Goal: Navigation & Orientation: Understand site structure

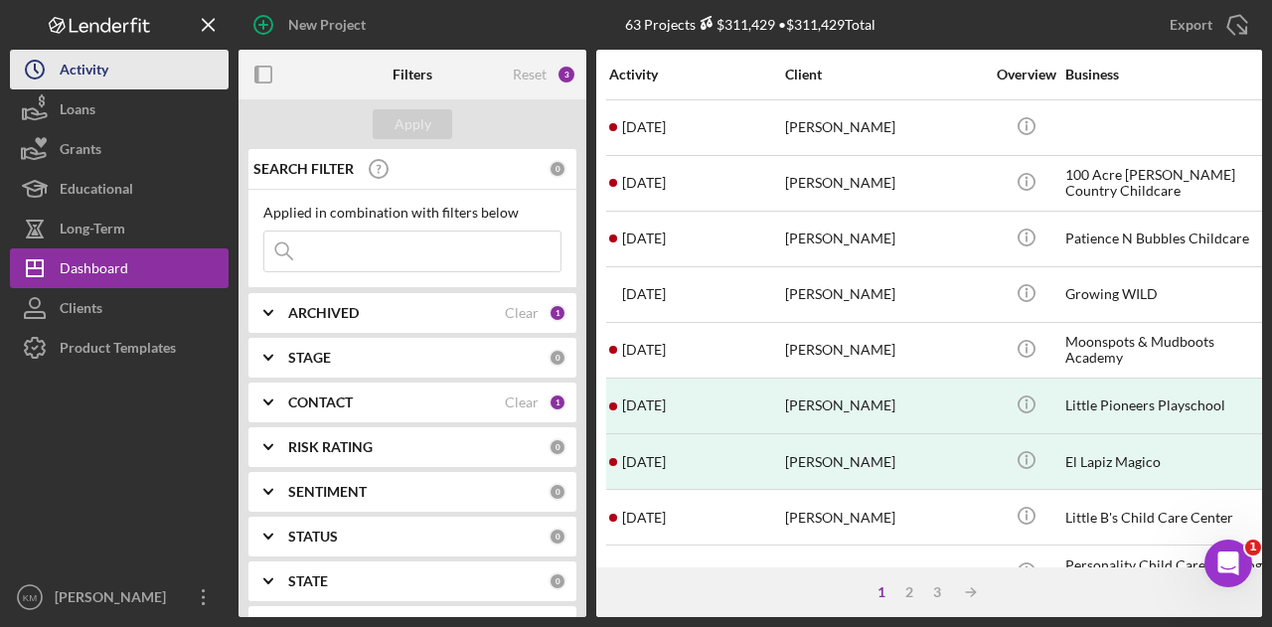
click at [80, 72] on div "Activity" at bounding box center [84, 72] width 49 height 45
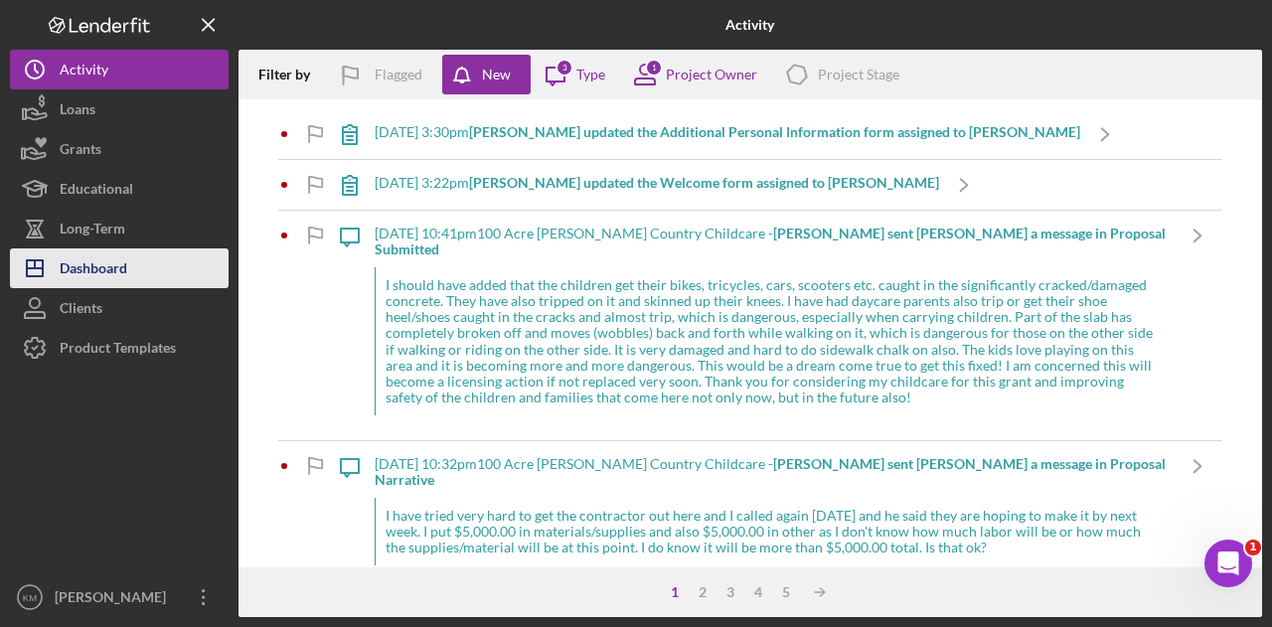
click at [105, 264] on div "Dashboard" at bounding box center [94, 270] width 68 height 45
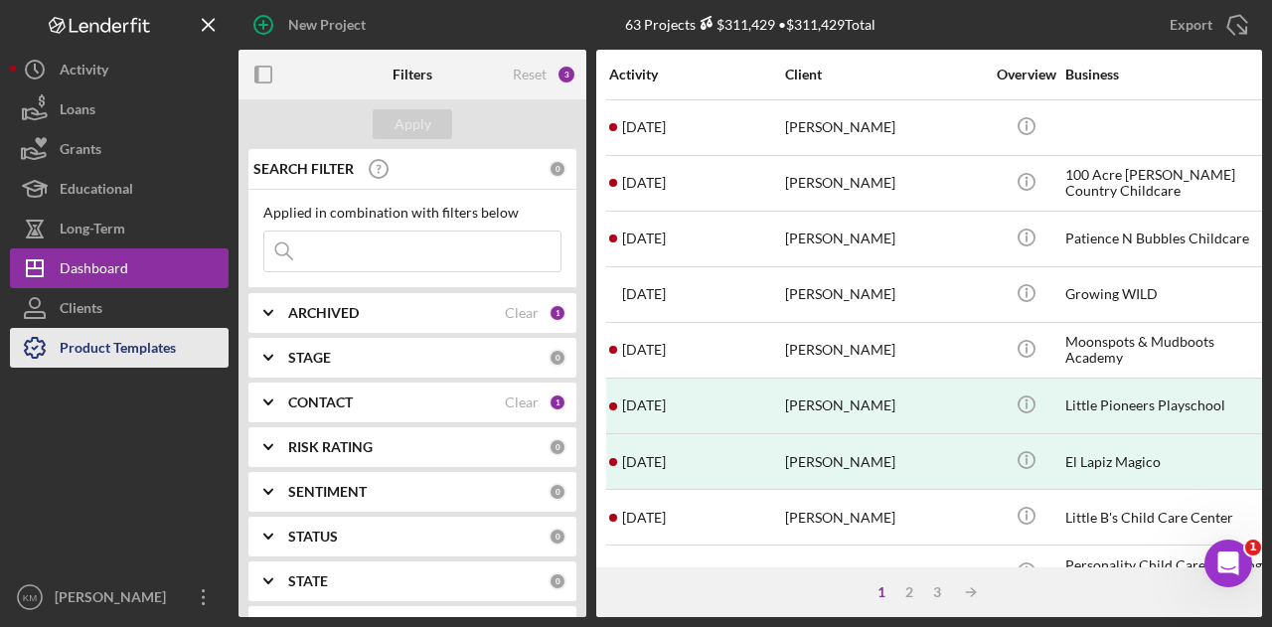
click at [88, 359] on div "Product Templates" at bounding box center [118, 350] width 116 height 45
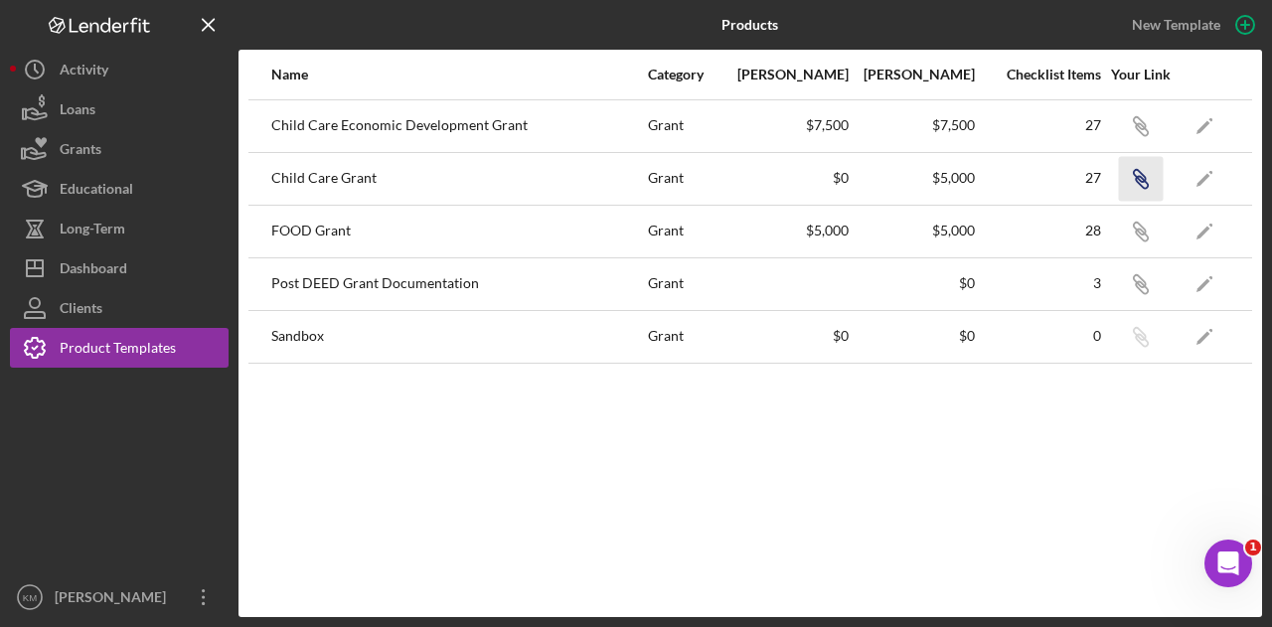
click at [1148, 175] on icon "Icon/Link" at bounding box center [1140, 178] width 45 height 45
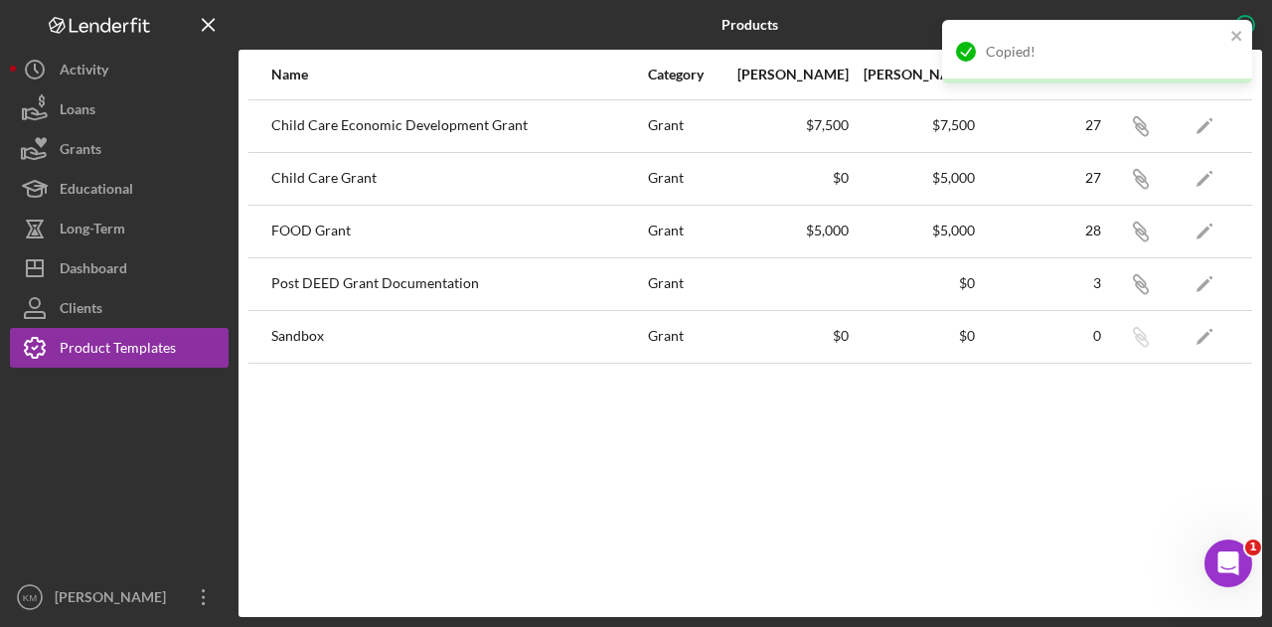
click at [1244, 33] on div "Copied!" at bounding box center [1097, 52] width 310 height 64
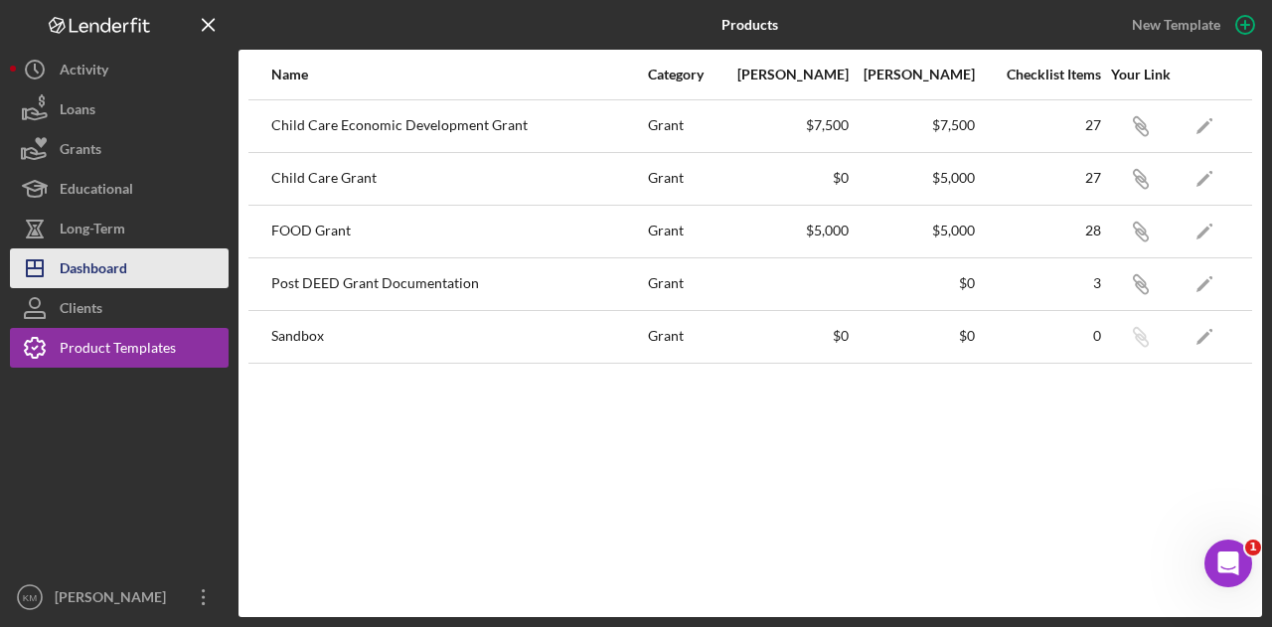
click at [74, 271] on div "Dashboard" at bounding box center [94, 270] width 68 height 45
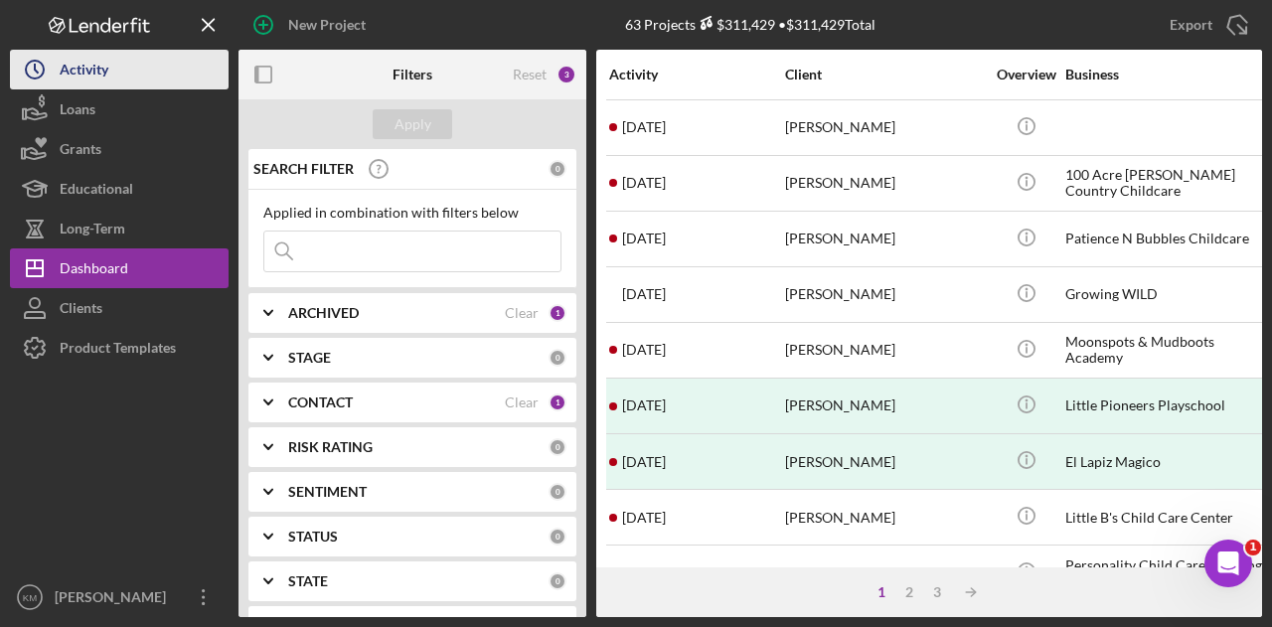
click at [83, 77] on div "Activity" at bounding box center [84, 72] width 49 height 45
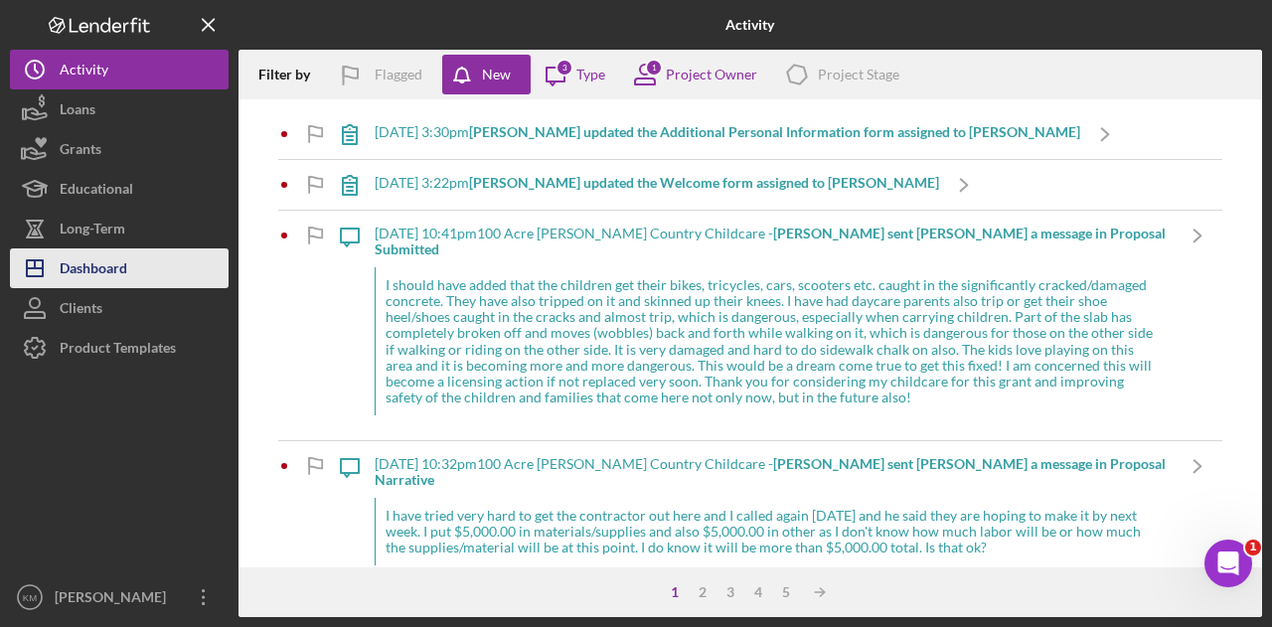
click at [80, 253] on div "Dashboard" at bounding box center [94, 270] width 68 height 45
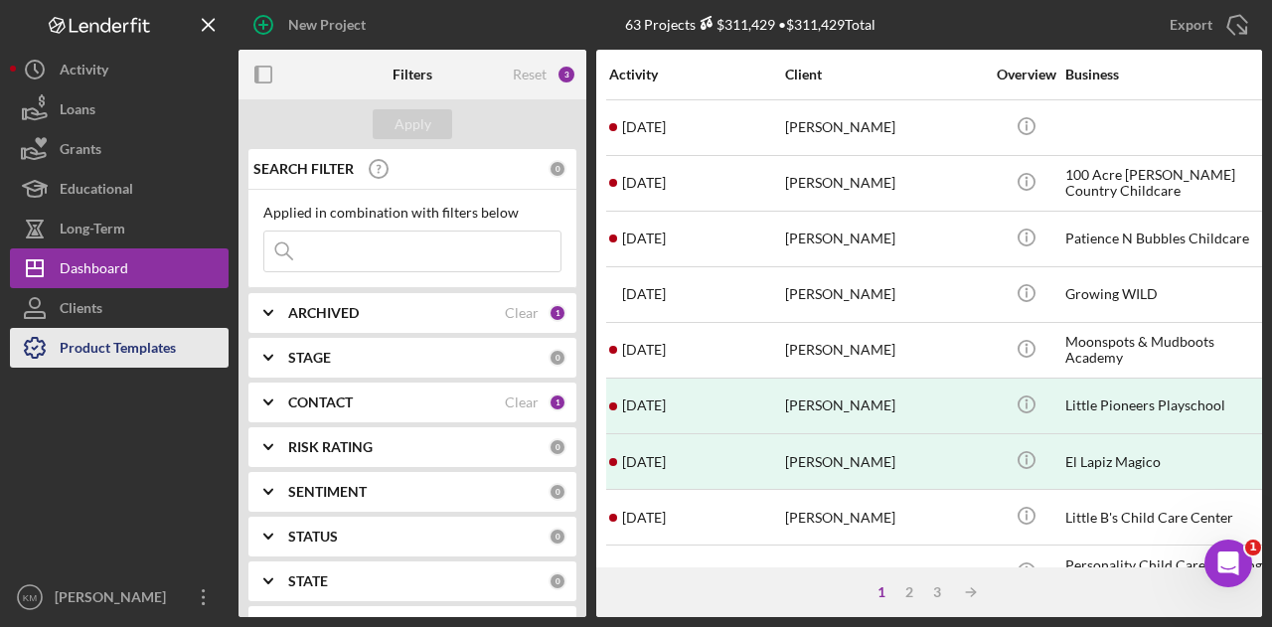
click at [80, 337] on div "Product Templates" at bounding box center [118, 350] width 116 height 45
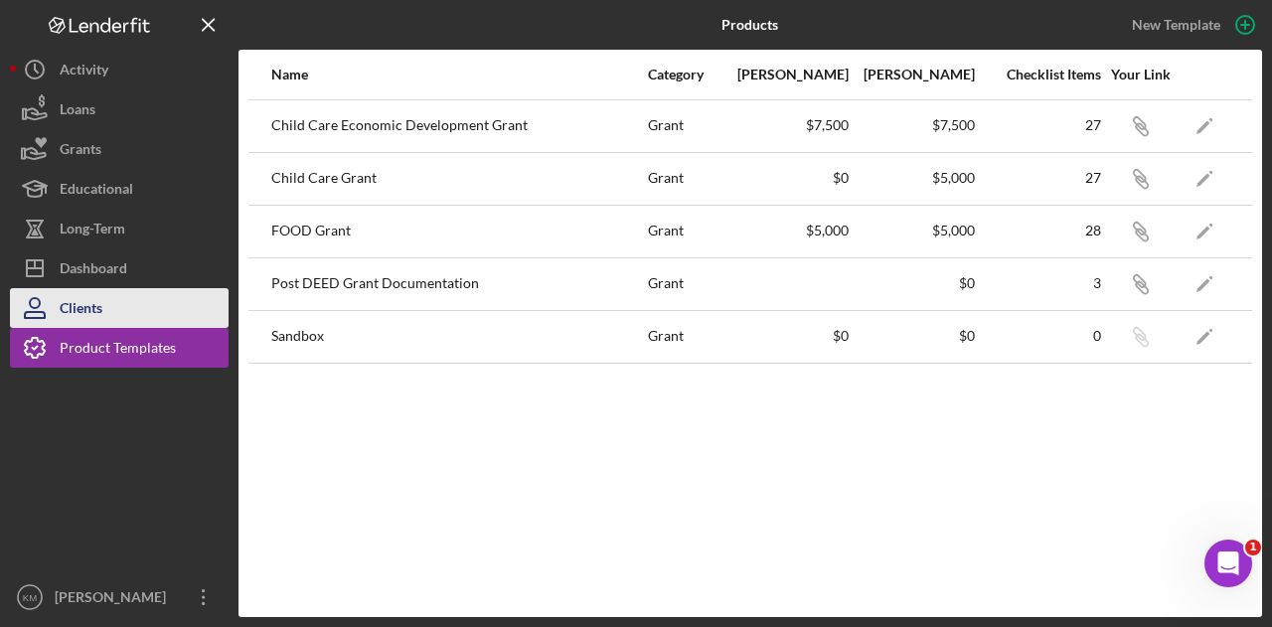
click at [85, 297] on div "Clients" at bounding box center [81, 310] width 43 height 45
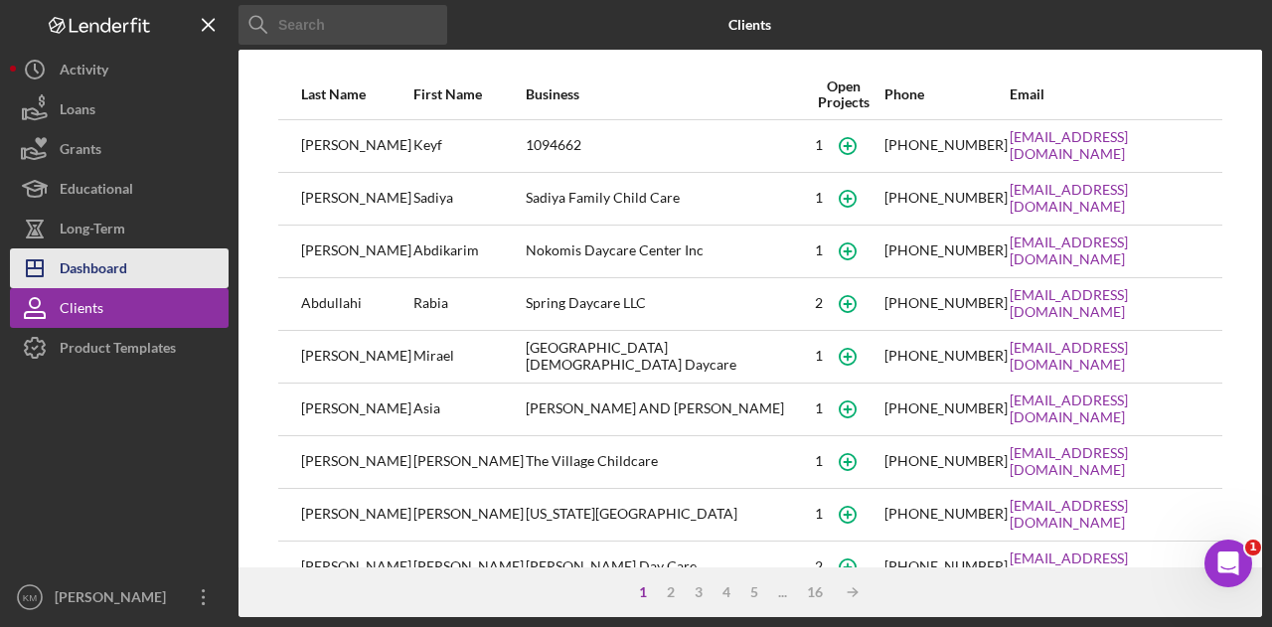
click at [93, 260] on div "Dashboard" at bounding box center [94, 270] width 68 height 45
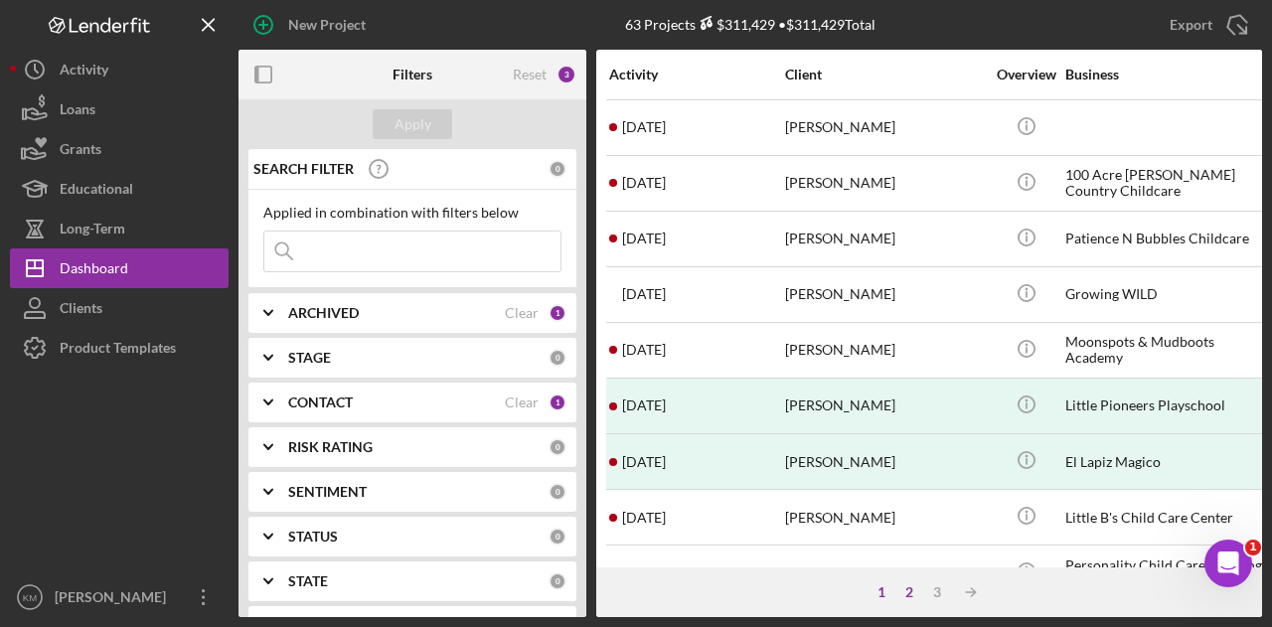
click at [908, 596] on div "2" at bounding box center [909, 592] width 28 height 16
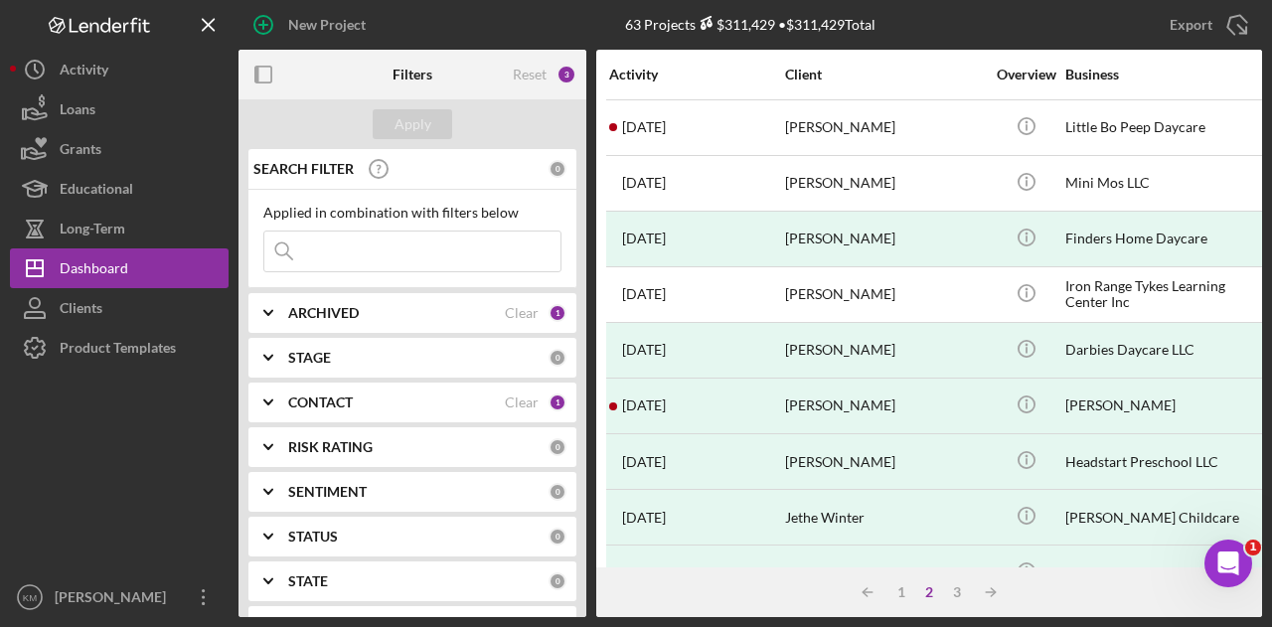
click at [941, 596] on div "2" at bounding box center [929, 592] width 28 height 16
click at [961, 596] on div "3" at bounding box center [957, 592] width 28 height 16
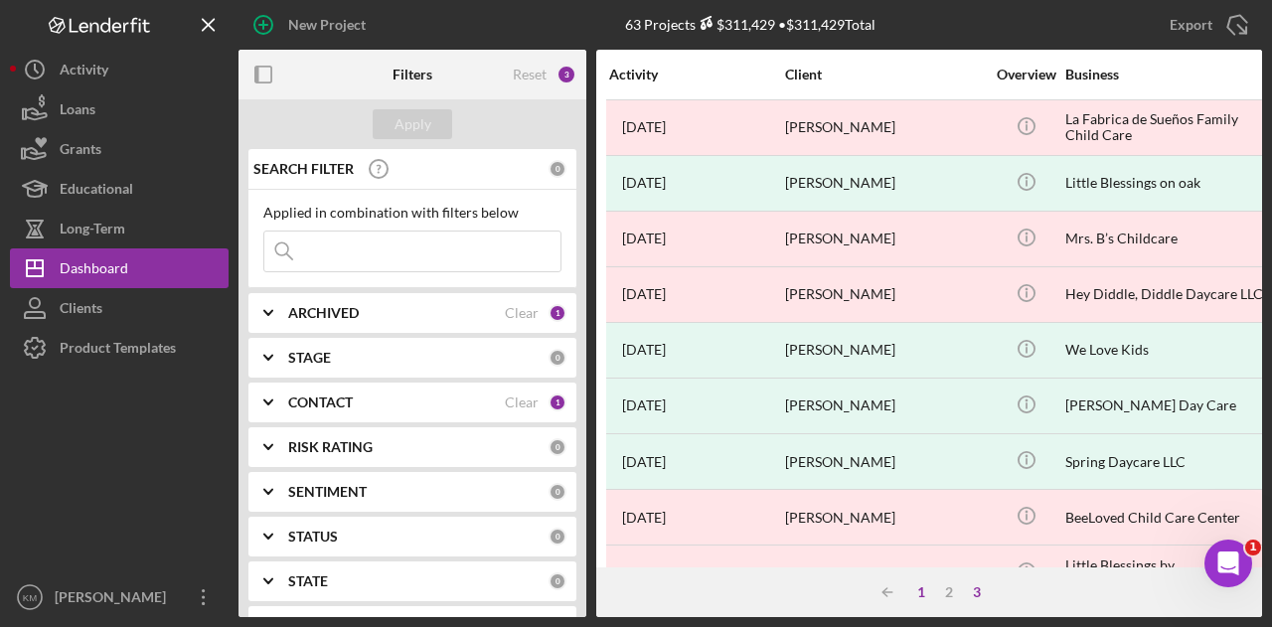
click at [918, 596] on div "1" at bounding box center [921, 592] width 28 height 16
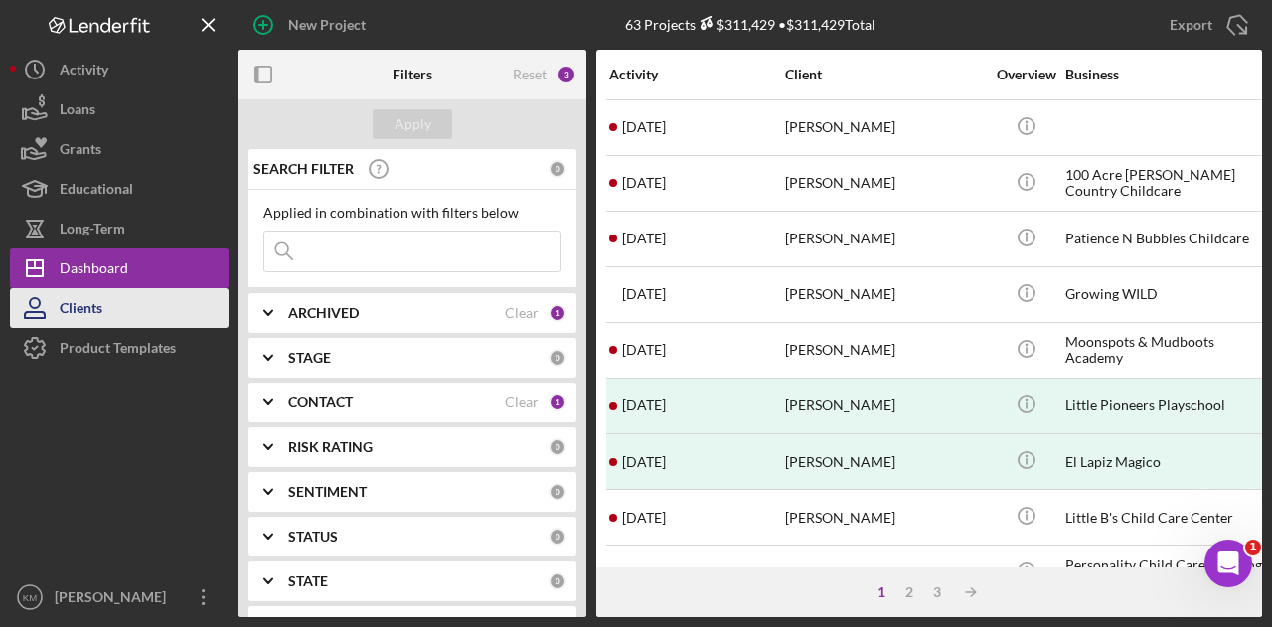
click at [78, 303] on div "Clients" at bounding box center [81, 310] width 43 height 45
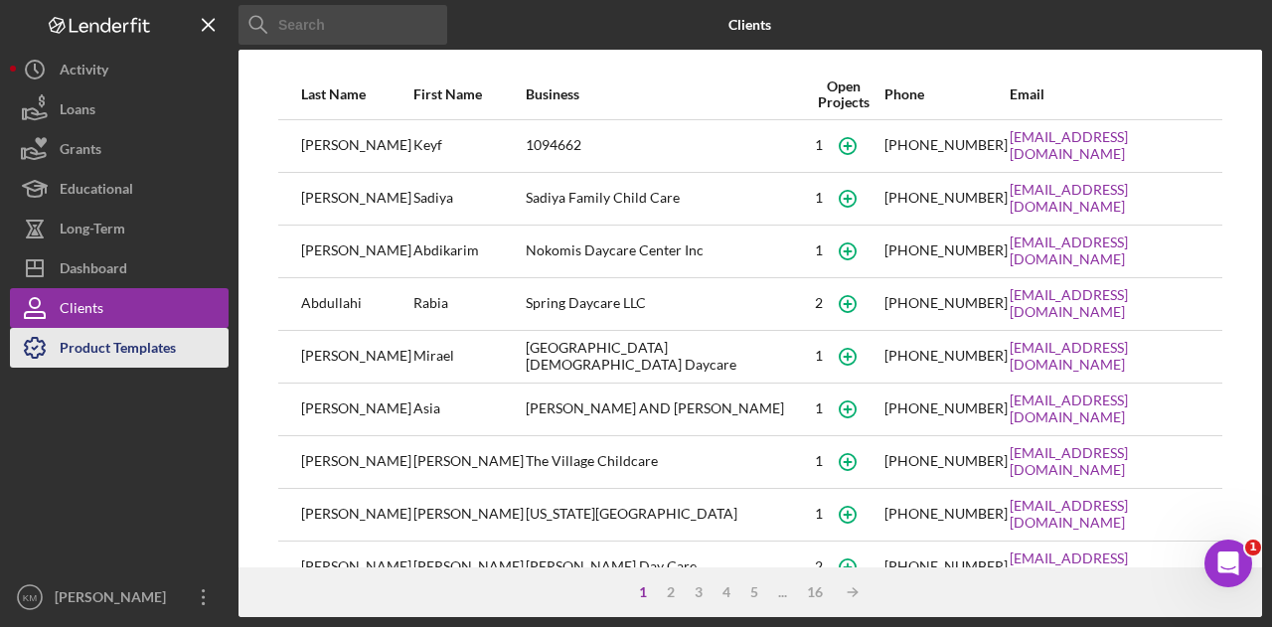
click at [76, 344] on div "Product Templates" at bounding box center [118, 350] width 116 height 45
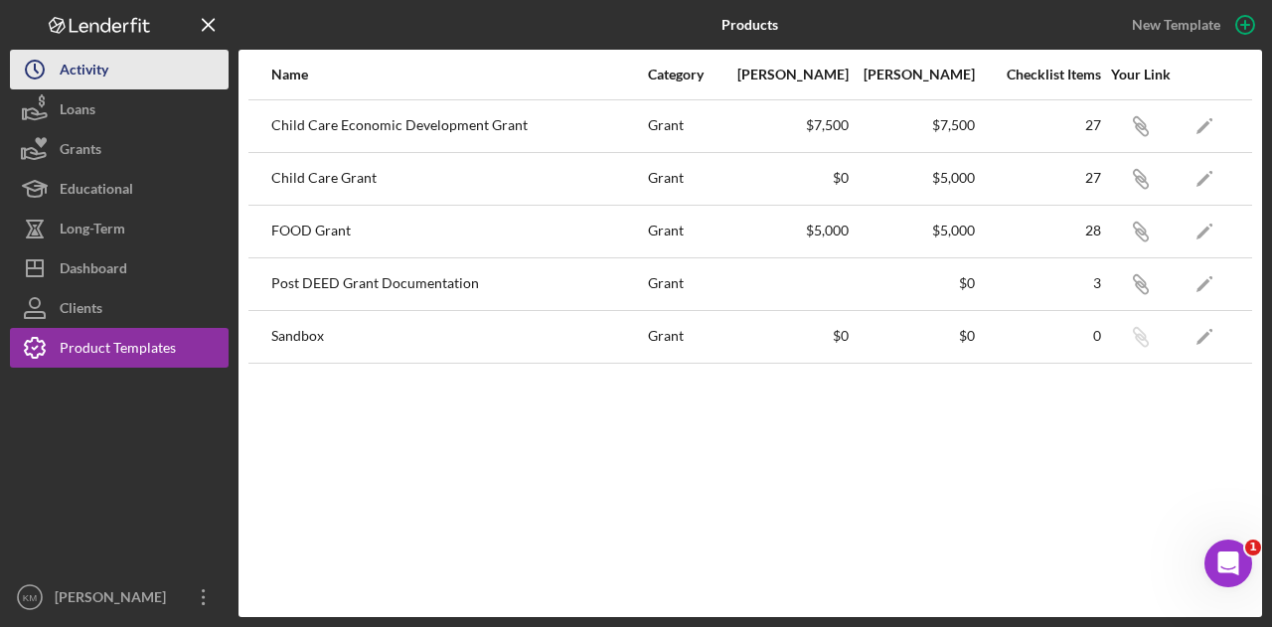
click at [75, 83] on div "Activity" at bounding box center [84, 72] width 49 height 45
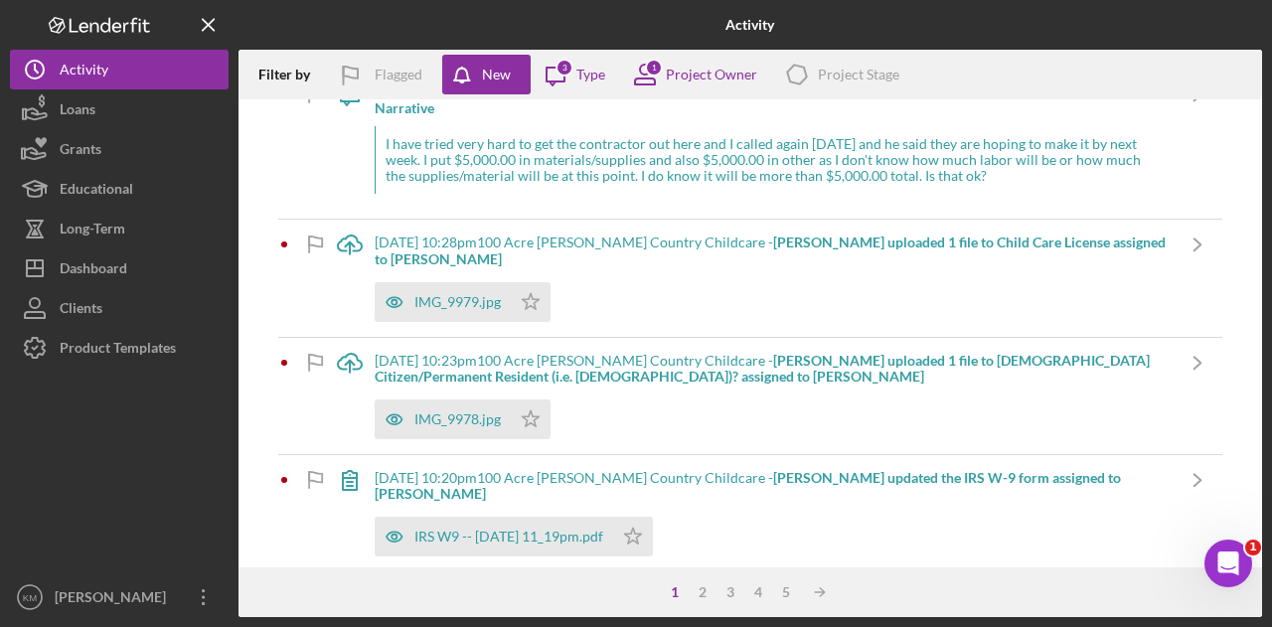
scroll to position [397, 0]
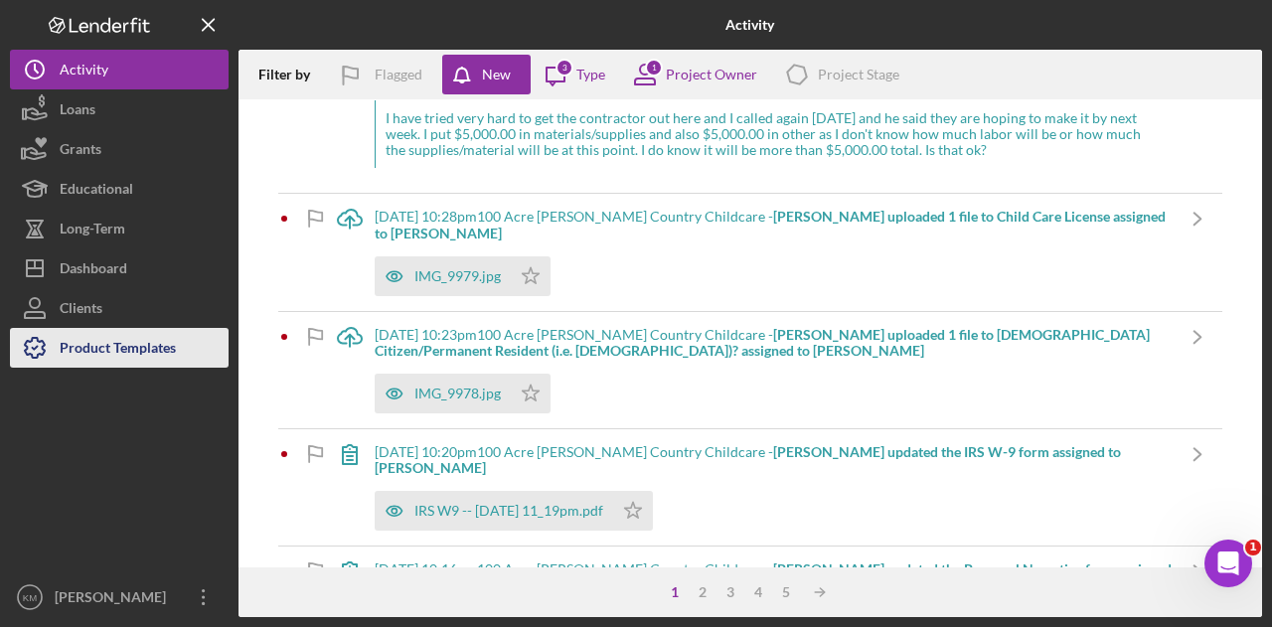
click at [165, 347] on div "Product Templates" at bounding box center [118, 350] width 116 height 45
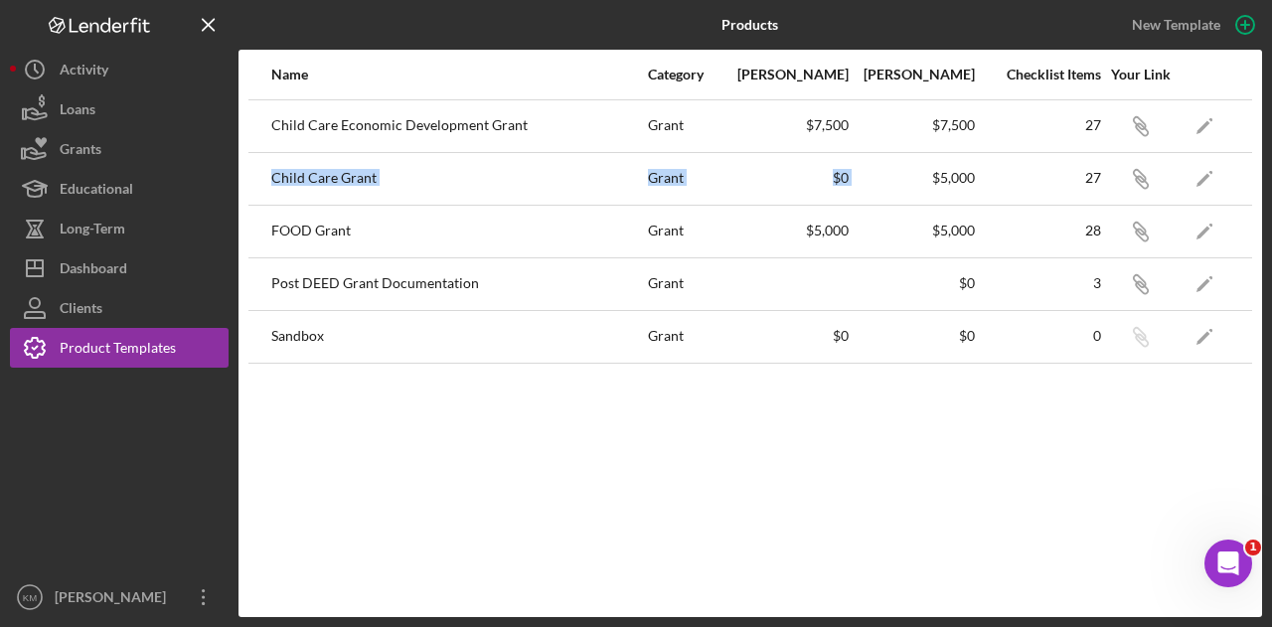
drag, startPoint x: 912, startPoint y: 172, endPoint x: 262, endPoint y: 178, distance: 649.8
click at [262, 178] on tr "Child Care [PERSON_NAME] $0 $5,000 27 Icon/Link Icon/Edit" at bounding box center [750, 178] width 1004 height 53
drag, startPoint x: 358, startPoint y: 454, endPoint x: 238, endPoint y: 407, distance: 128.1
click at [357, 453] on div "Name Category Min Amount Max Amount Checklist Items Your Link Child Care Econom…" at bounding box center [749, 333] width 1023 height 567
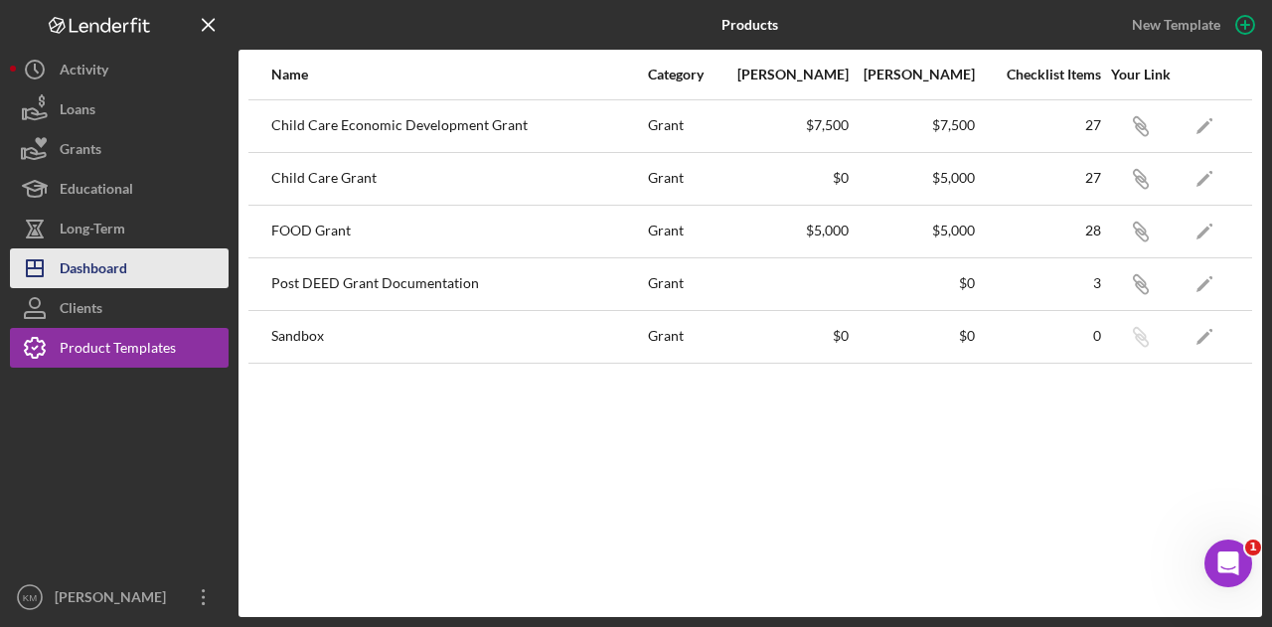
click at [100, 270] on div "Dashboard" at bounding box center [94, 270] width 68 height 45
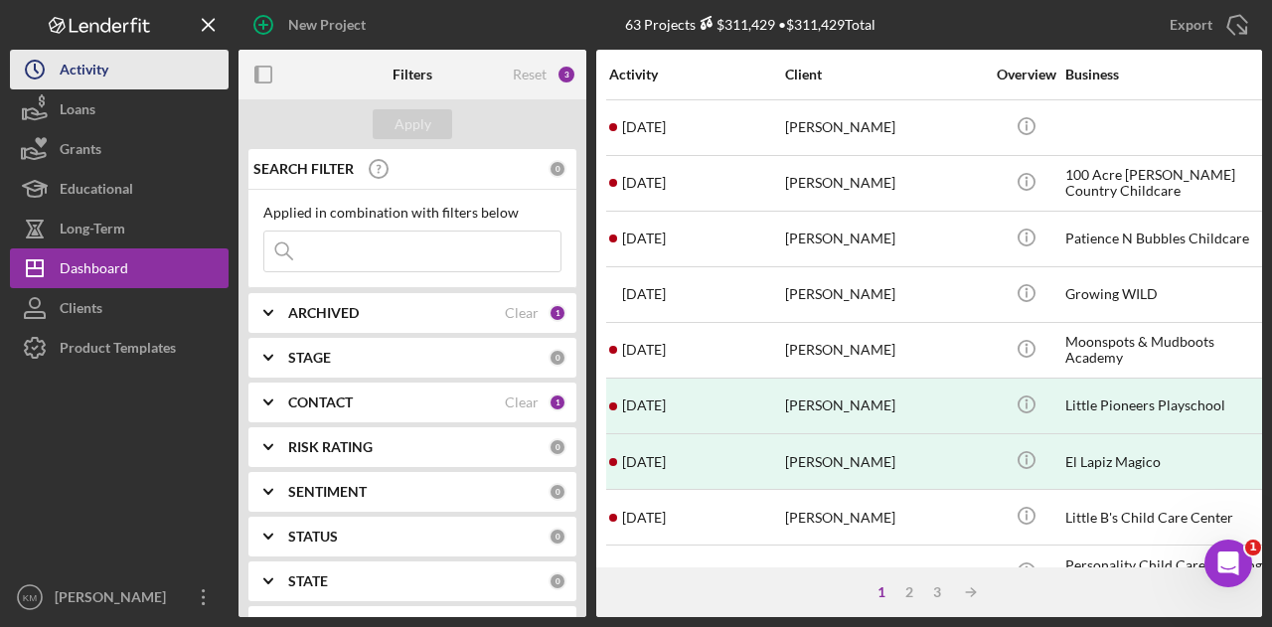
click at [61, 74] on div "Activity" at bounding box center [84, 72] width 49 height 45
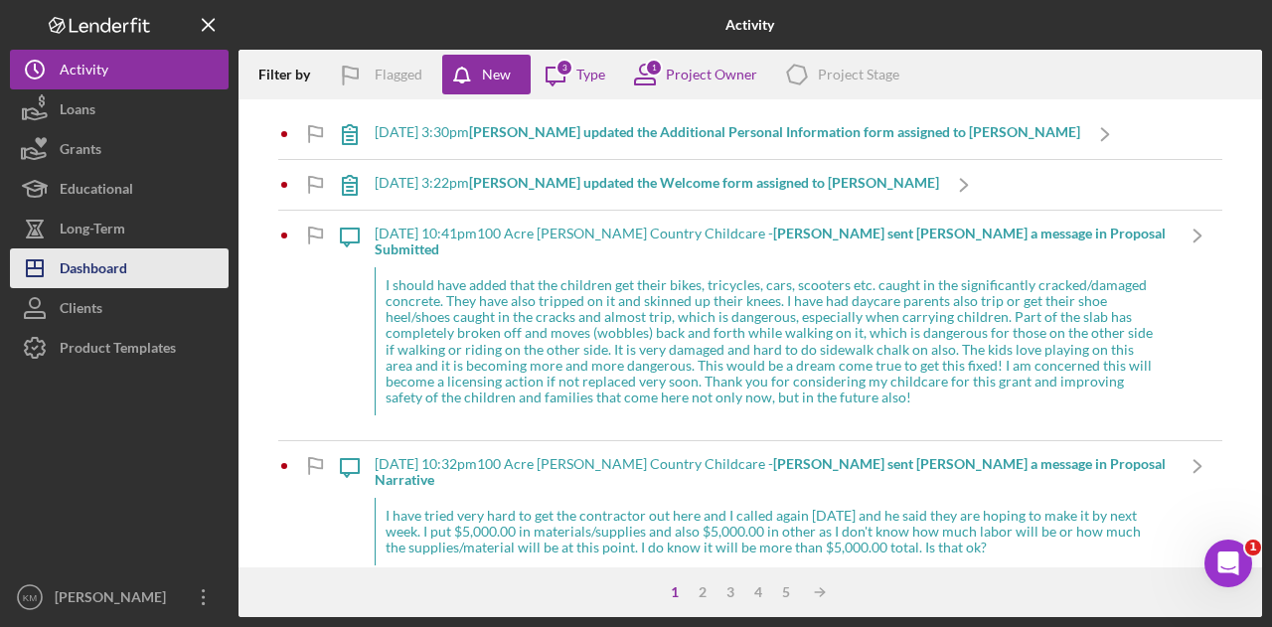
click at [83, 266] on div "Dashboard" at bounding box center [94, 270] width 68 height 45
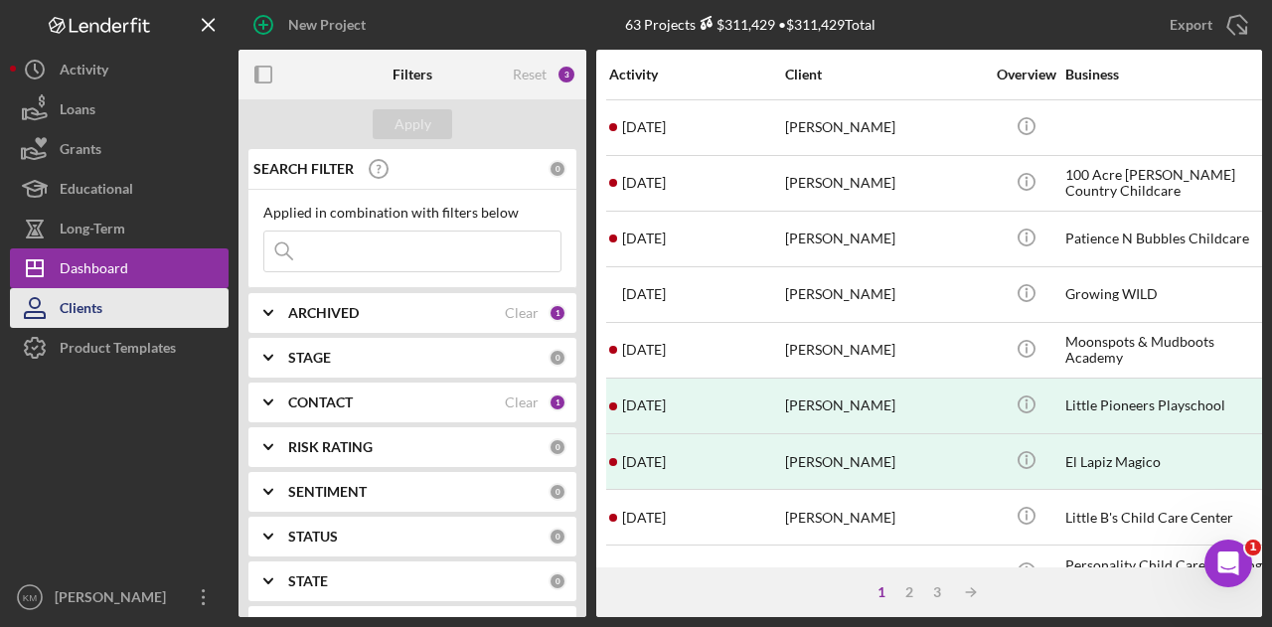
click at [78, 305] on div "Clients" at bounding box center [81, 310] width 43 height 45
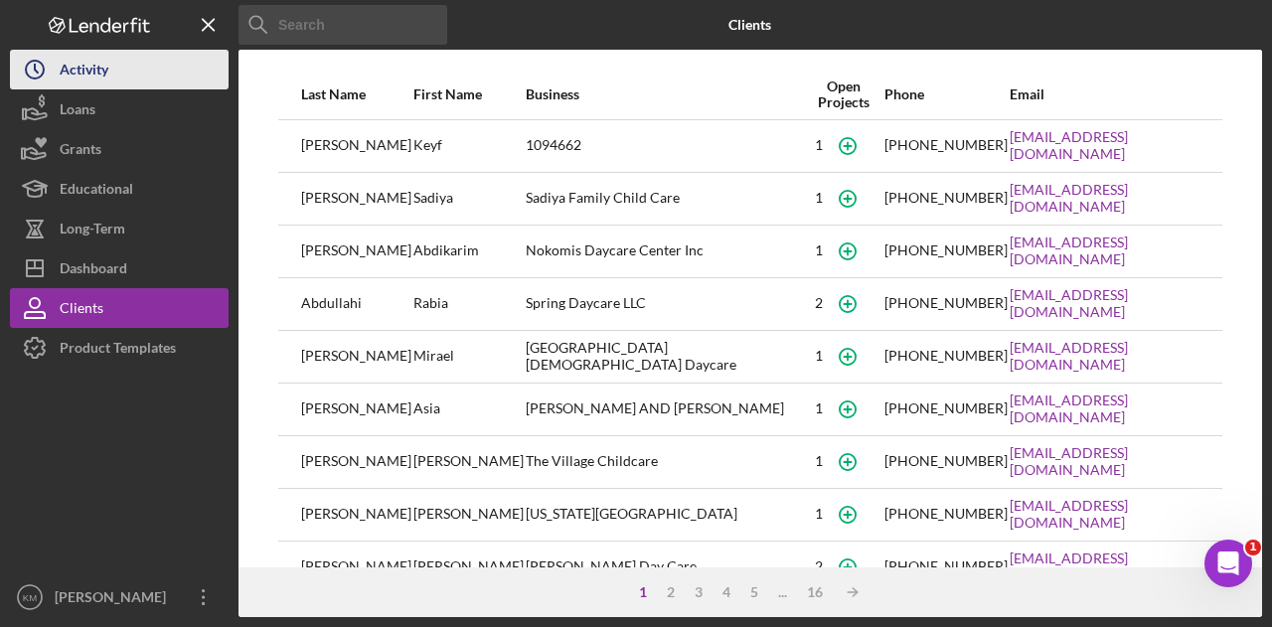
click at [96, 78] on div "Activity" at bounding box center [84, 72] width 49 height 45
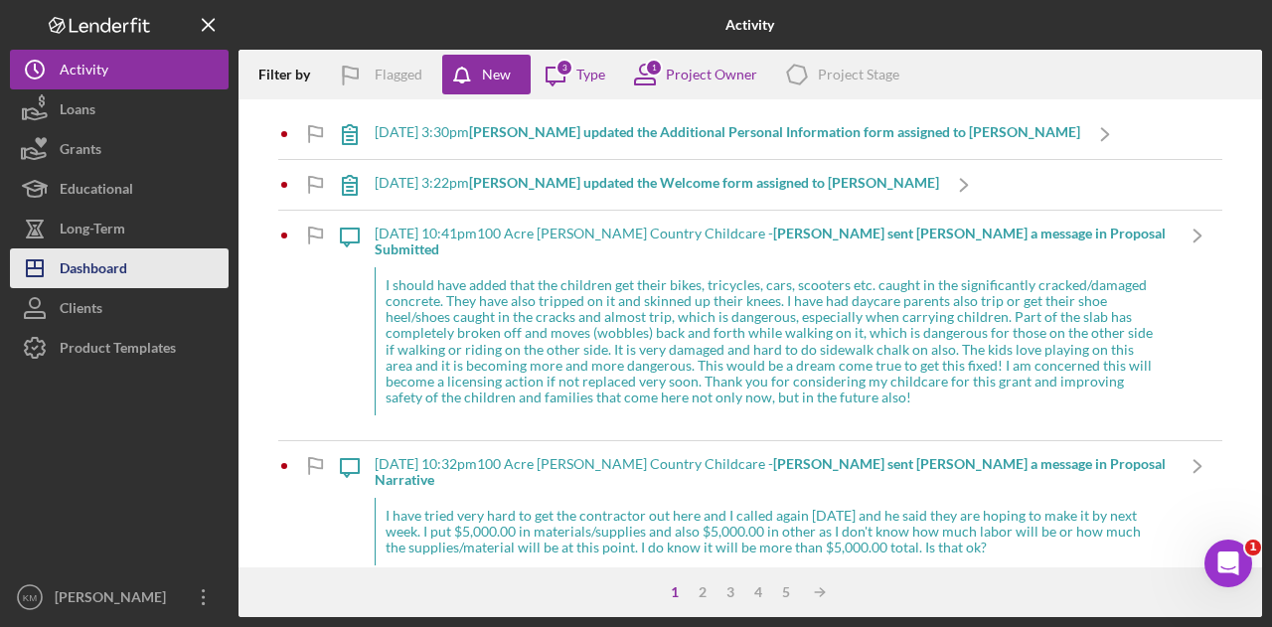
click at [135, 259] on button "Icon/Dashboard Dashboard" at bounding box center [119, 268] width 219 height 40
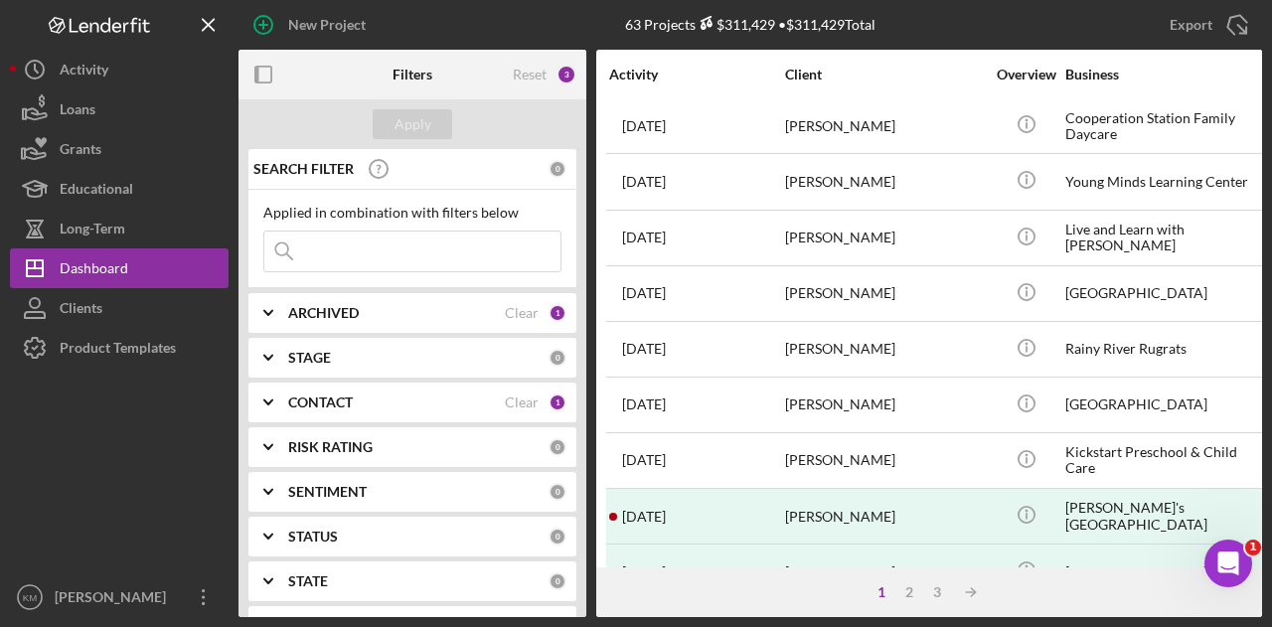
scroll to position [795, 0]
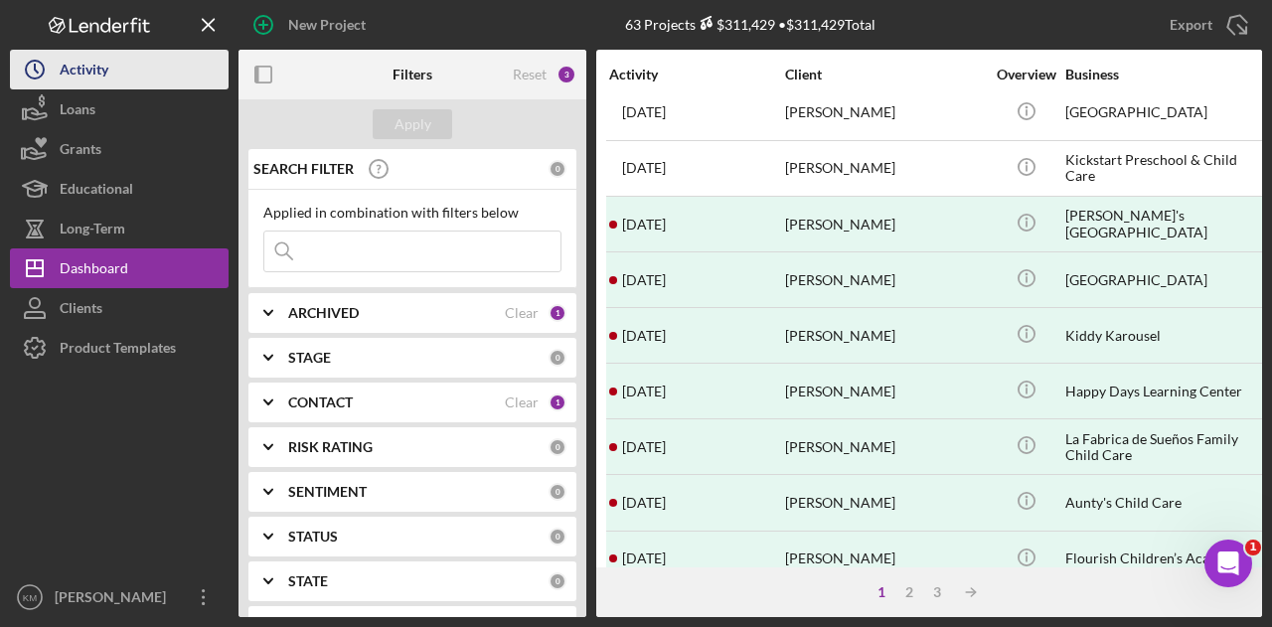
click at [109, 78] on button "Icon/History Activity" at bounding box center [119, 70] width 219 height 40
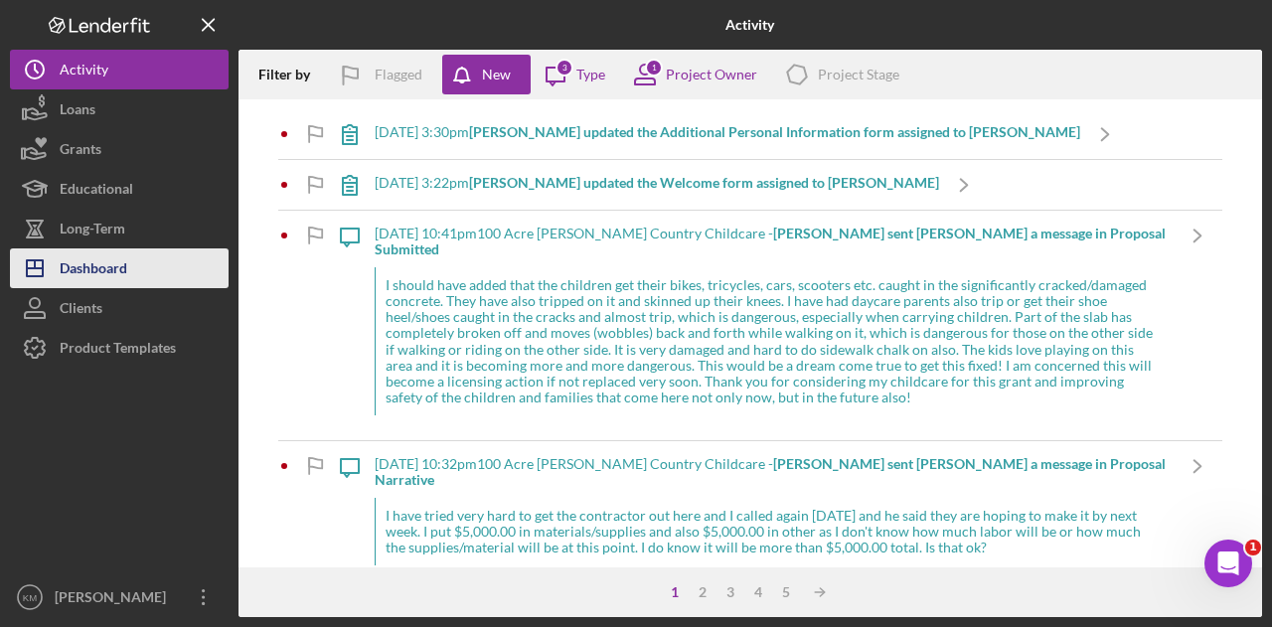
click at [104, 260] on div "Dashboard" at bounding box center [94, 270] width 68 height 45
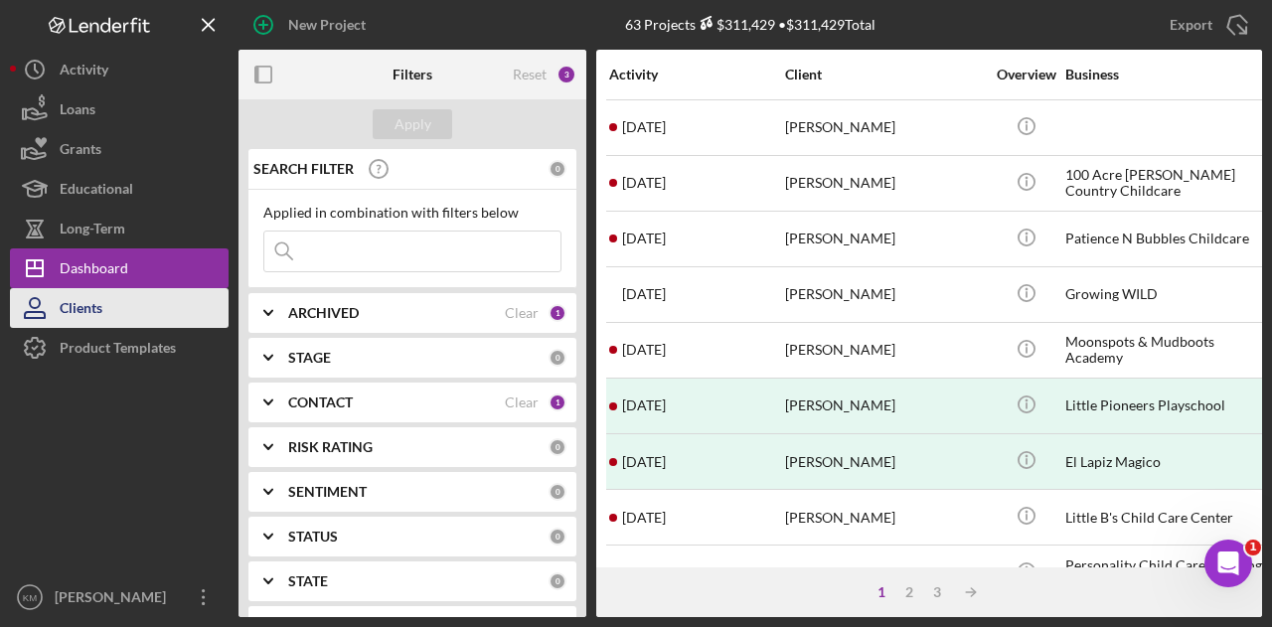
click at [68, 314] on div "Clients" at bounding box center [81, 310] width 43 height 45
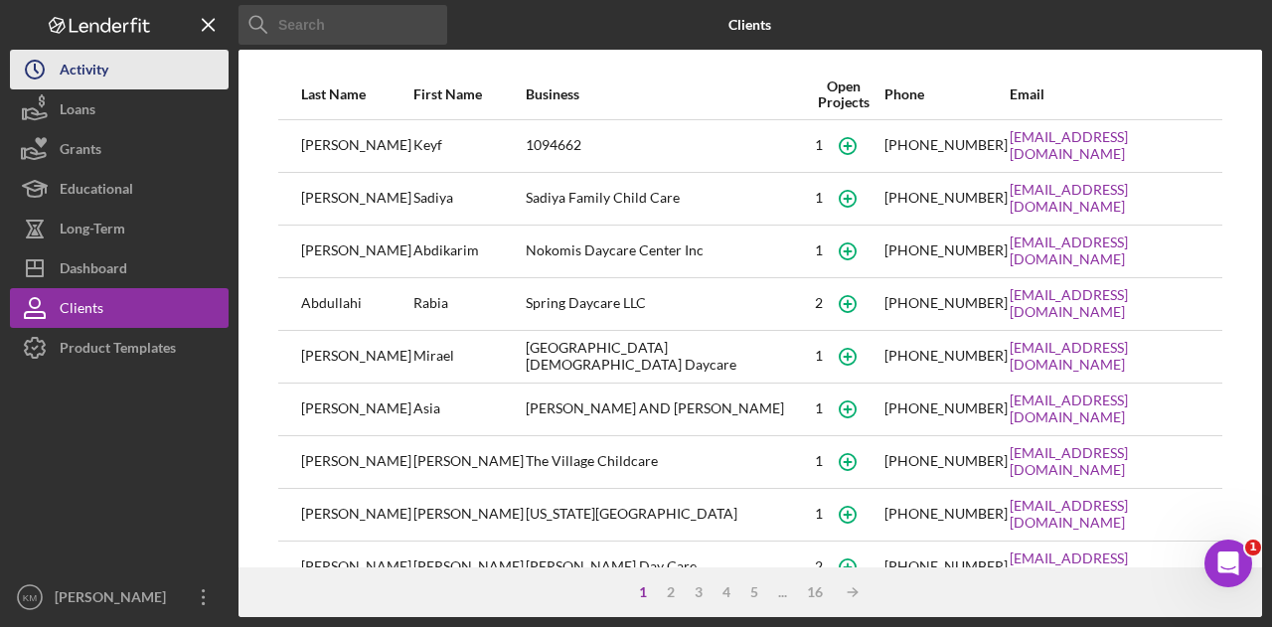
click at [101, 71] on div "Activity" at bounding box center [84, 72] width 49 height 45
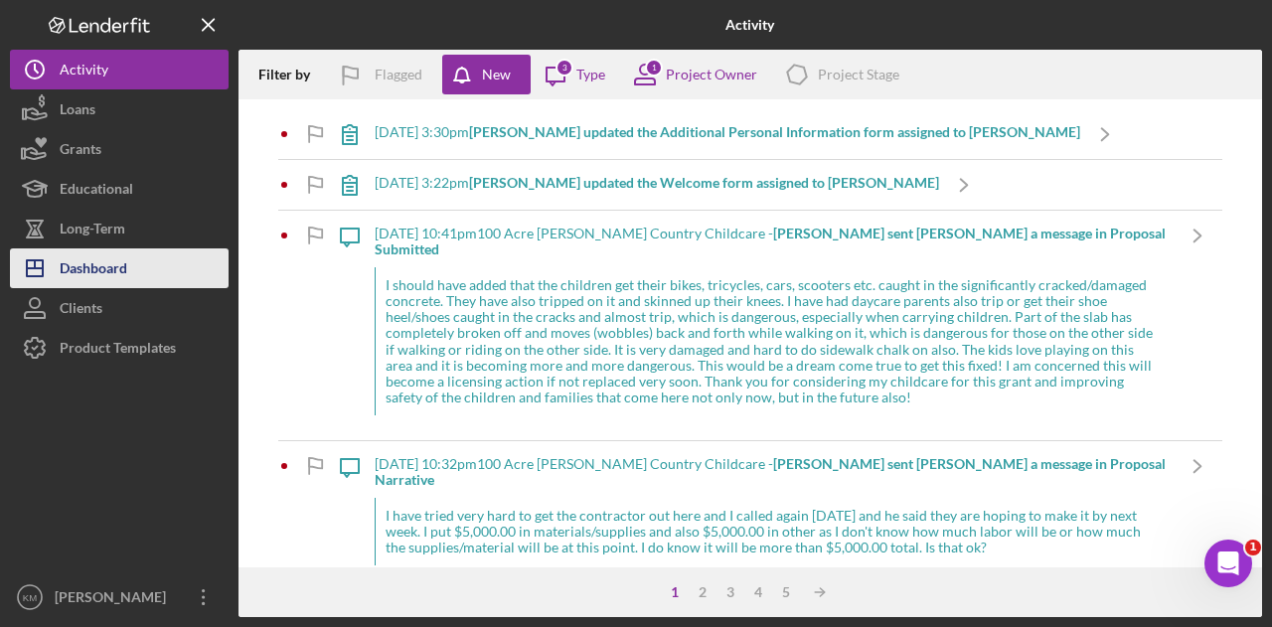
click at [105, 270] on div "Dashboard" at bounding box center [94, 270] width 68 height 45
